Goal: Task Accomplishment & Management: Use online tool/utility

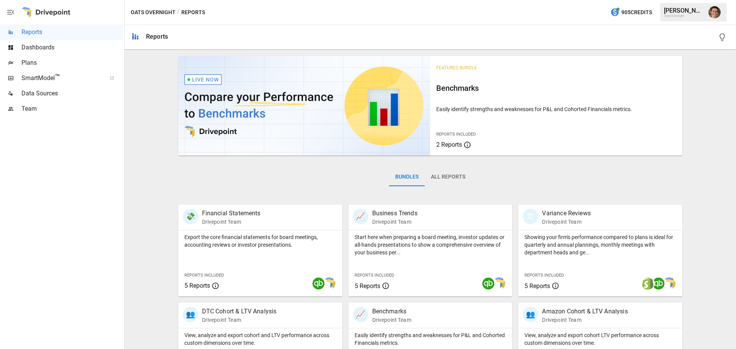
click at [64, 74] on span "SmartModel ™" at bounding box center [61, 78] width 80 height 9
click at [70, 55] on div "Dashboards" at bounding box center [61, 47] width 123 height 15
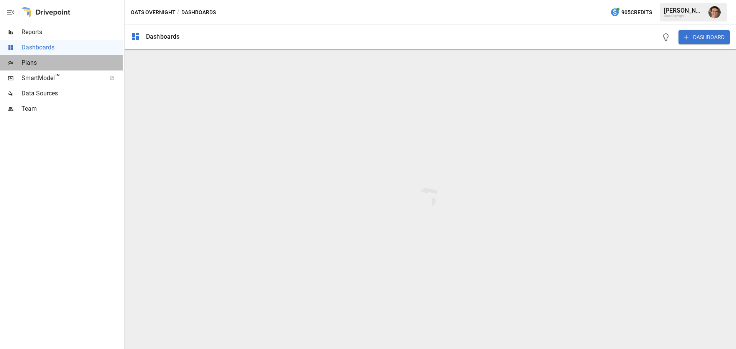
click at [70, 60] on span "Plans" at bounding box center [71, 62] width 101 height 9
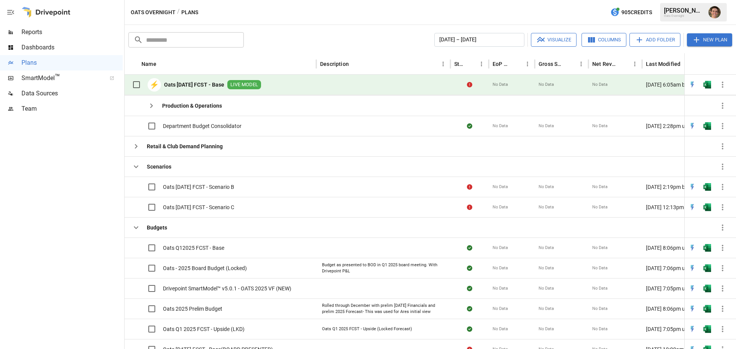
scroll to position [322, 0]
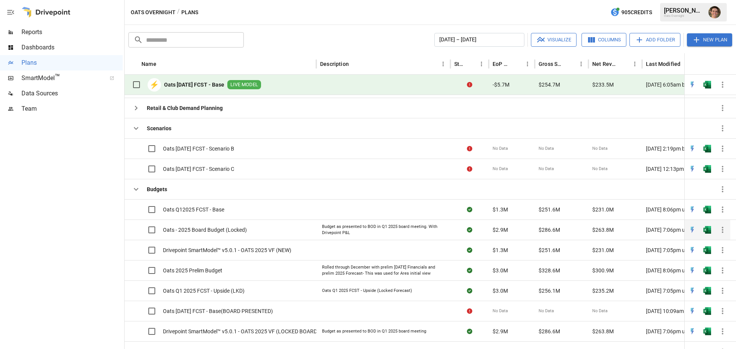
click at [245, 231] on span "Oats - 2025 Board Budget (Locked)" at bounding box center [205, 230] width 84 height 8
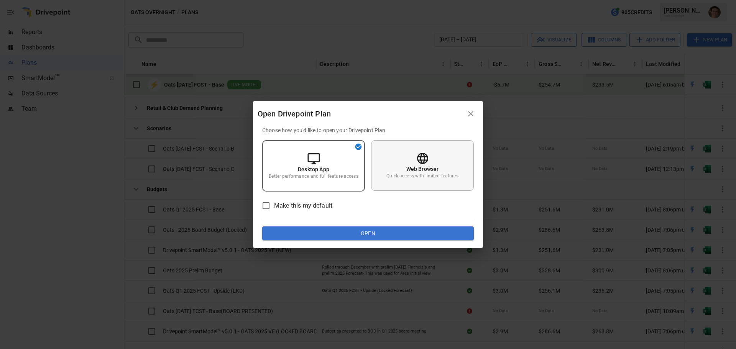
click at [407, 167] on p "Web Browser" at bounding box center [422, 169] width 33 height 8
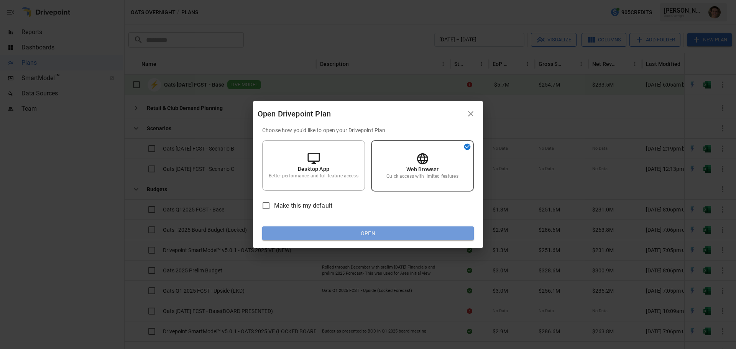
click at [390, 233] on button "Open" at bounding box center [368, 233] width 212 height 14
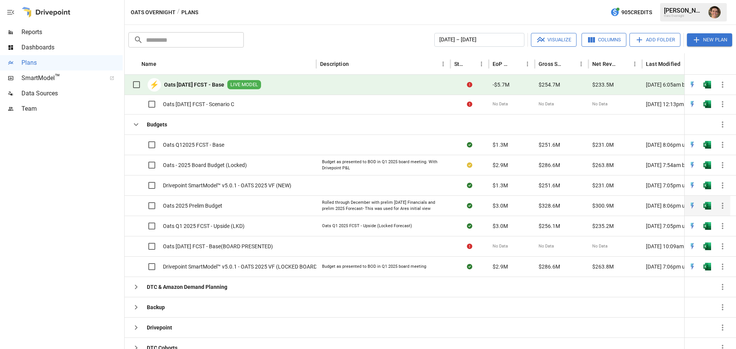
scroll to position [386, 0]
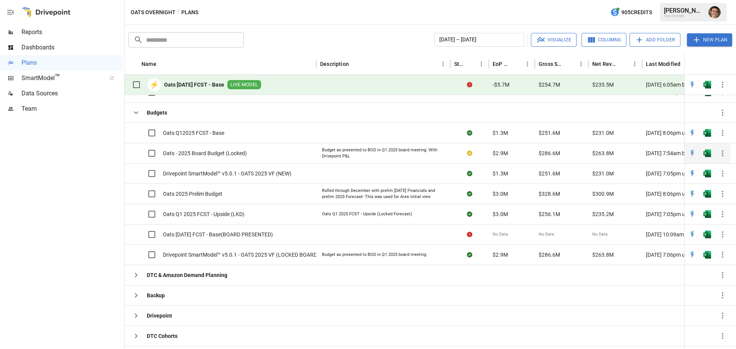
click at [249, 152] on div "Oats - 2025 Board Budget (Locked)" at bounding box center [221, 153] width 192 height 20
click at [228, 156] on span "Oats - 2025 Board Budget (Locked)" at bounding box center [205, 153] width 84 height 8
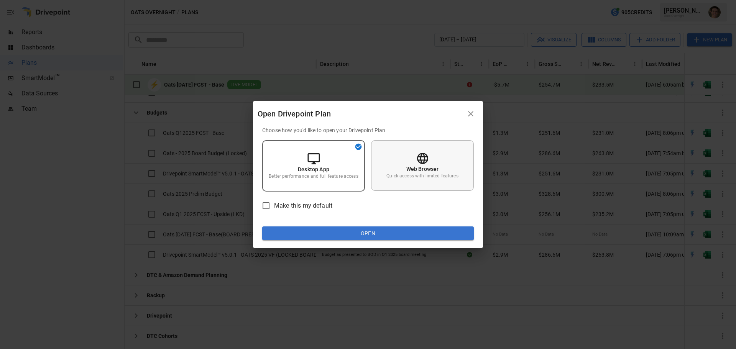
click at [405, 169] on div "Web Browser Quick access with limited features" at bounding box center [422, 165] width 103 height 51
click at [386, 231] on button "Open" at bounding box center [368, 233] width 212 height 14
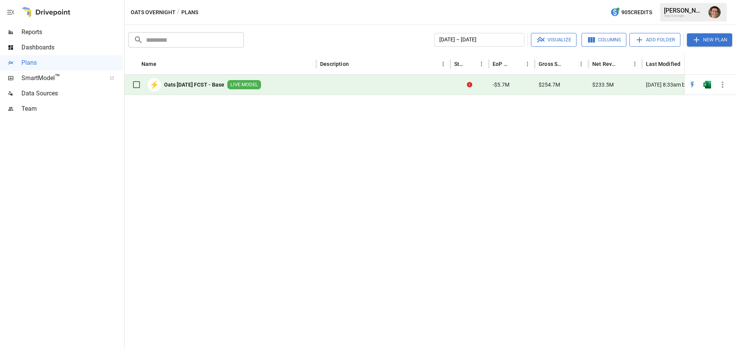
scroll to position [0, 0]
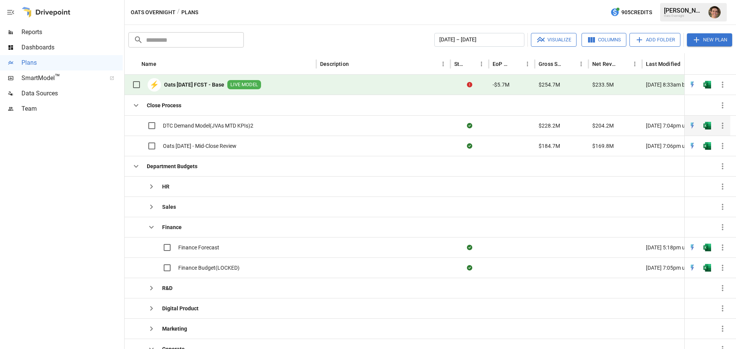
click at [204, 126] on span "DTC Demand Model(JVAs MTD KPIs)2" at bounding box center [208, 126] width 90 height 8
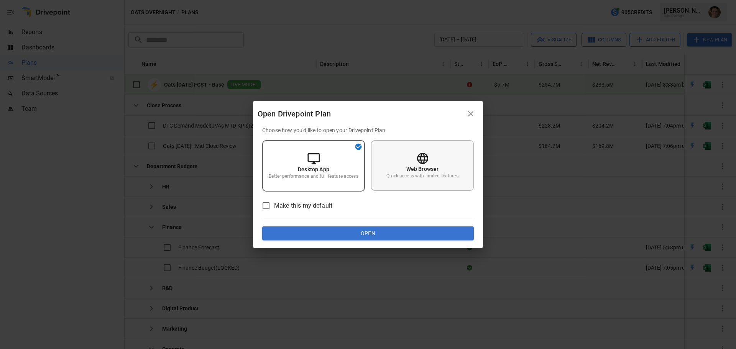
click at [403, 158] on div "Web Browser Quick access with limited features" at bounding box center [422, 165] width 103 height 51
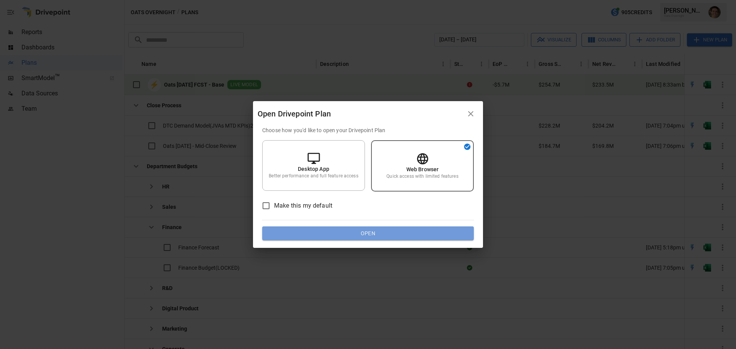
click at [390, 230] on button "Open" at bounding box center [368, 233] width 212 height 14
